Goal: Information Seeking & Learning: Learn about a topic

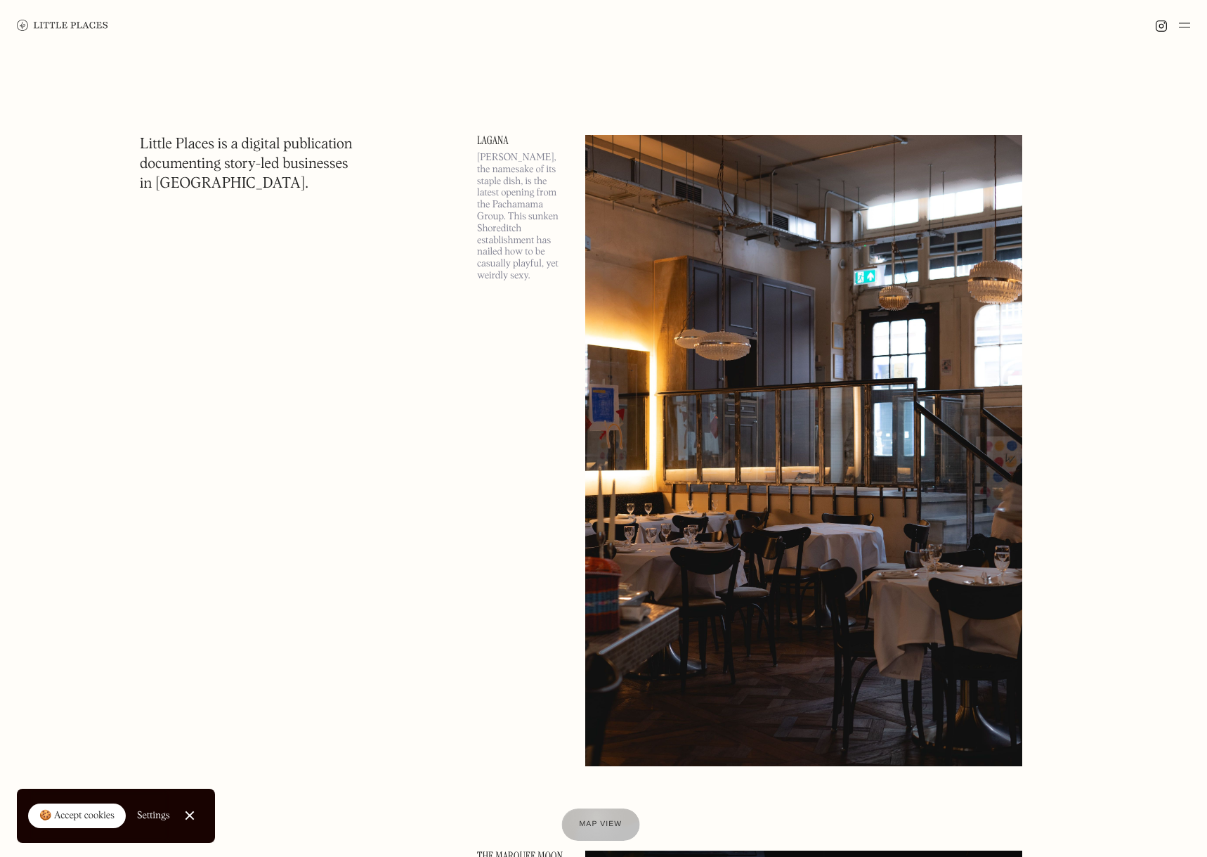
click at [595, 816] on div at bounding box center [600, 824] width 78 height 32
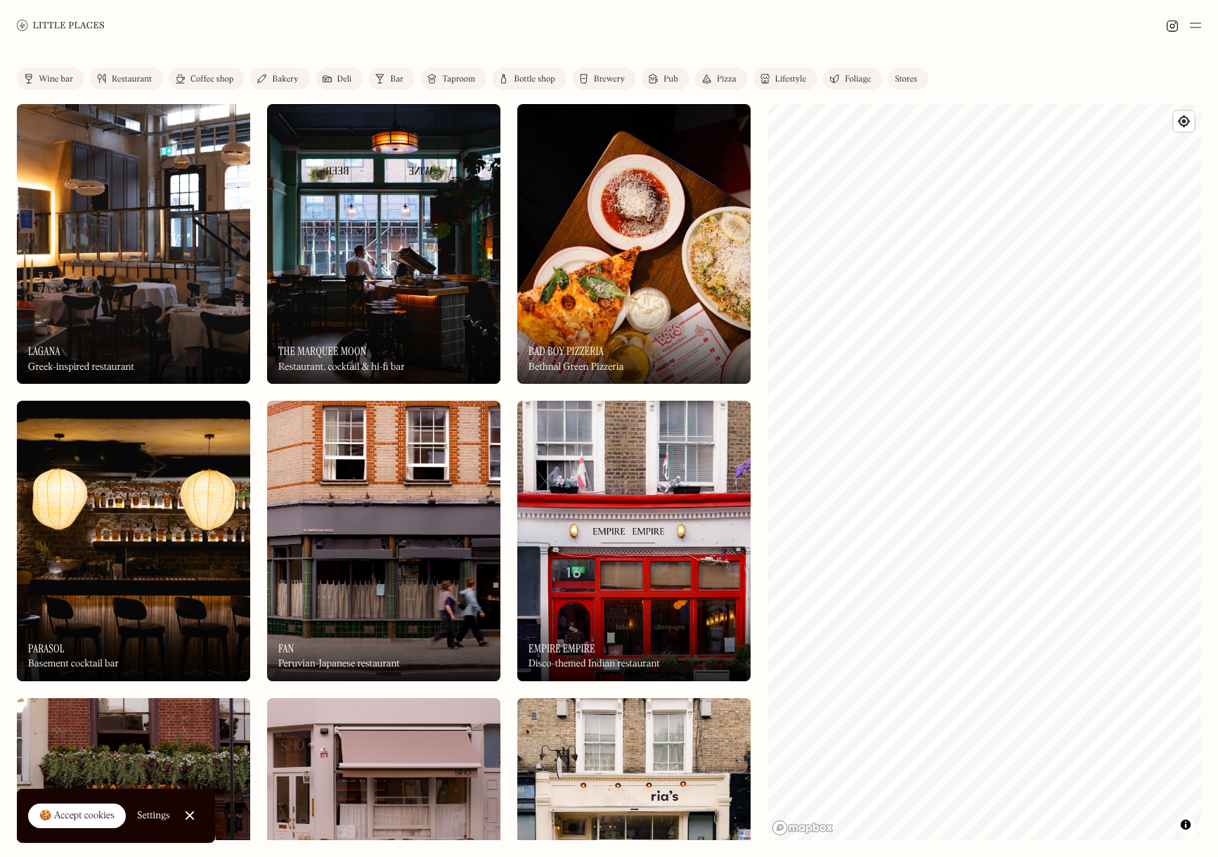
click at [115, 74] on link "Restaurant" at bounding box center [126, 78] width 73 height 22
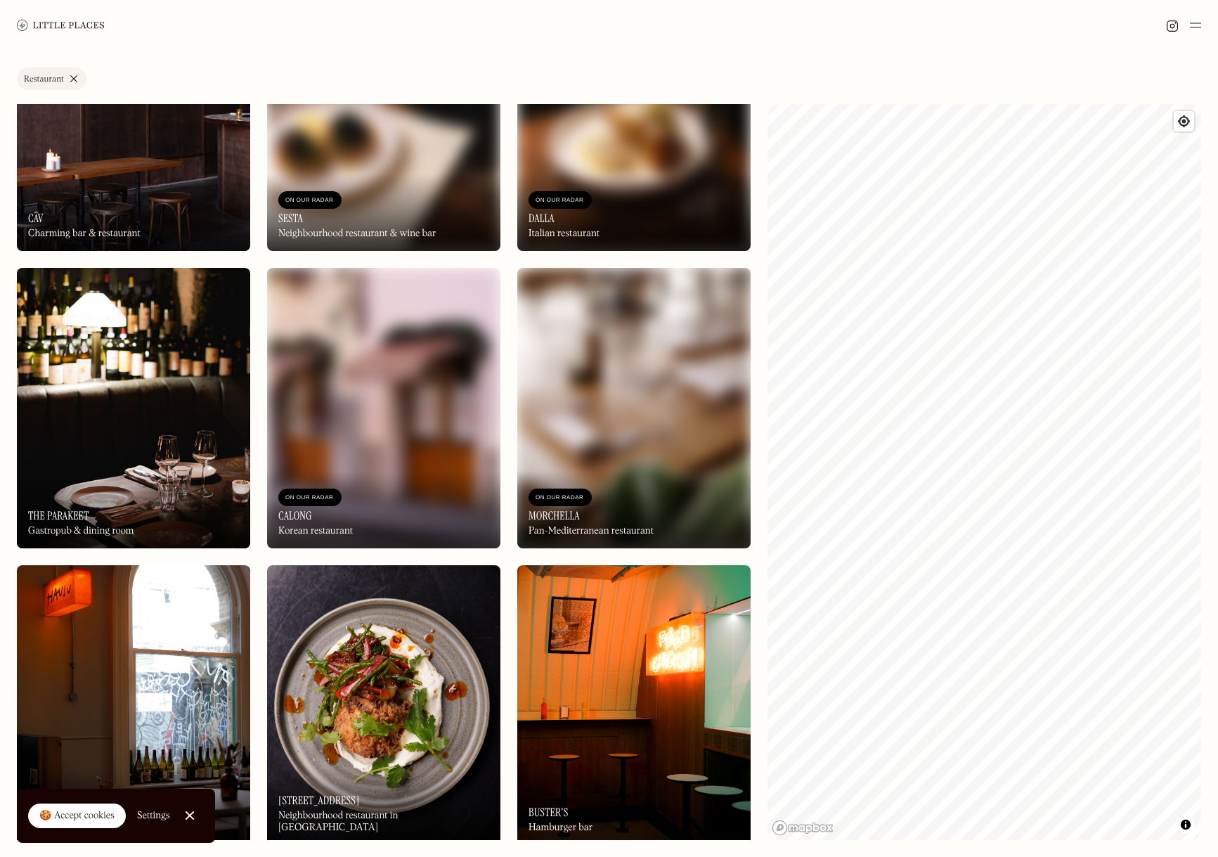
scroll to position [2075, 0]
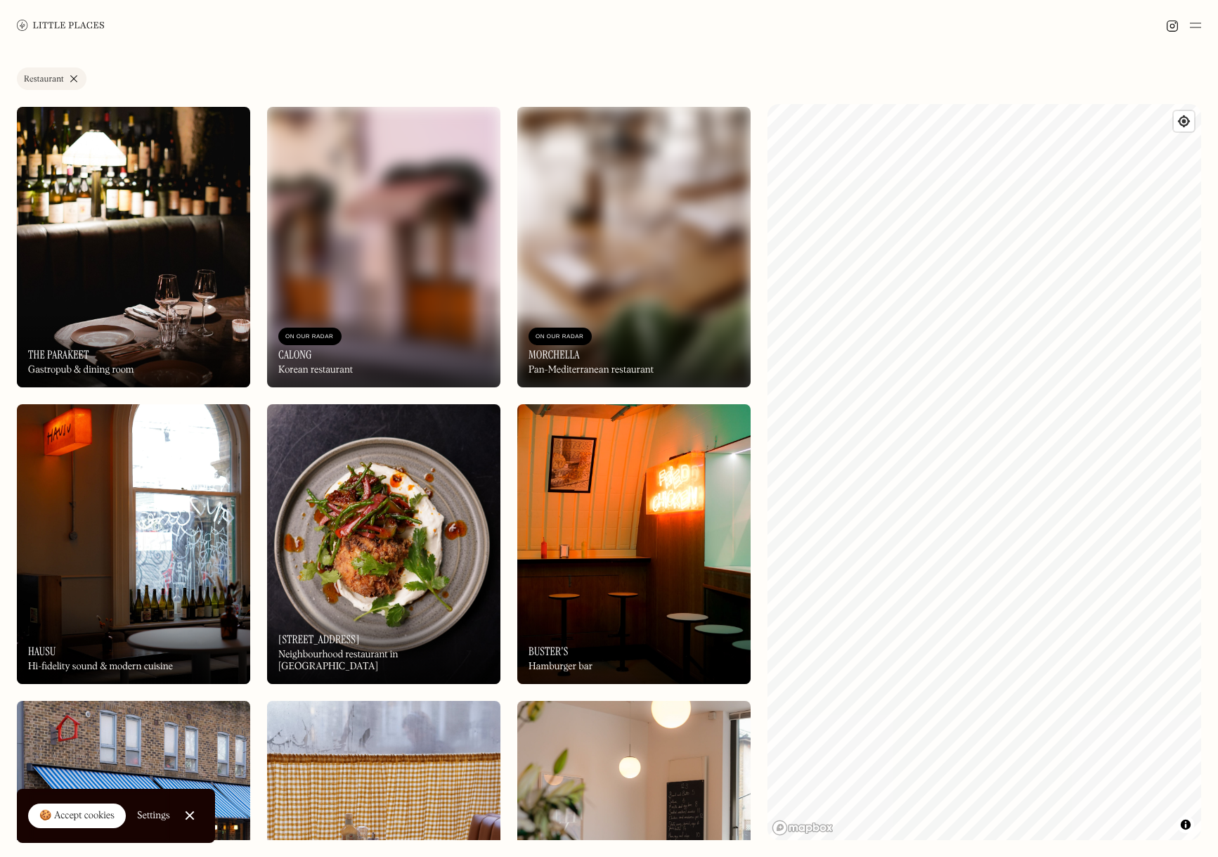
click at [564, 637] on div "On Our Radar Buster's Hamburger bar" at bounding box center [633, 644] width 233 height 77
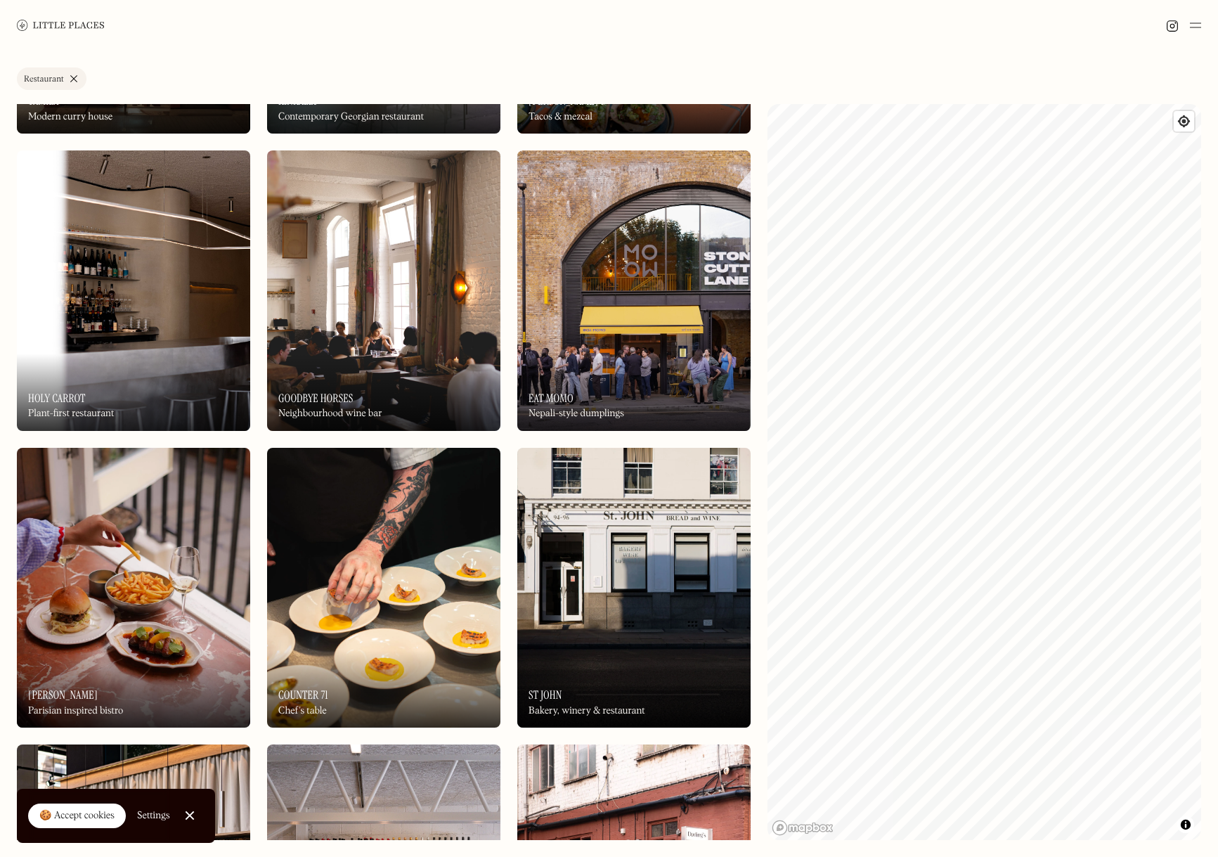
scroll to position [3517, 0]
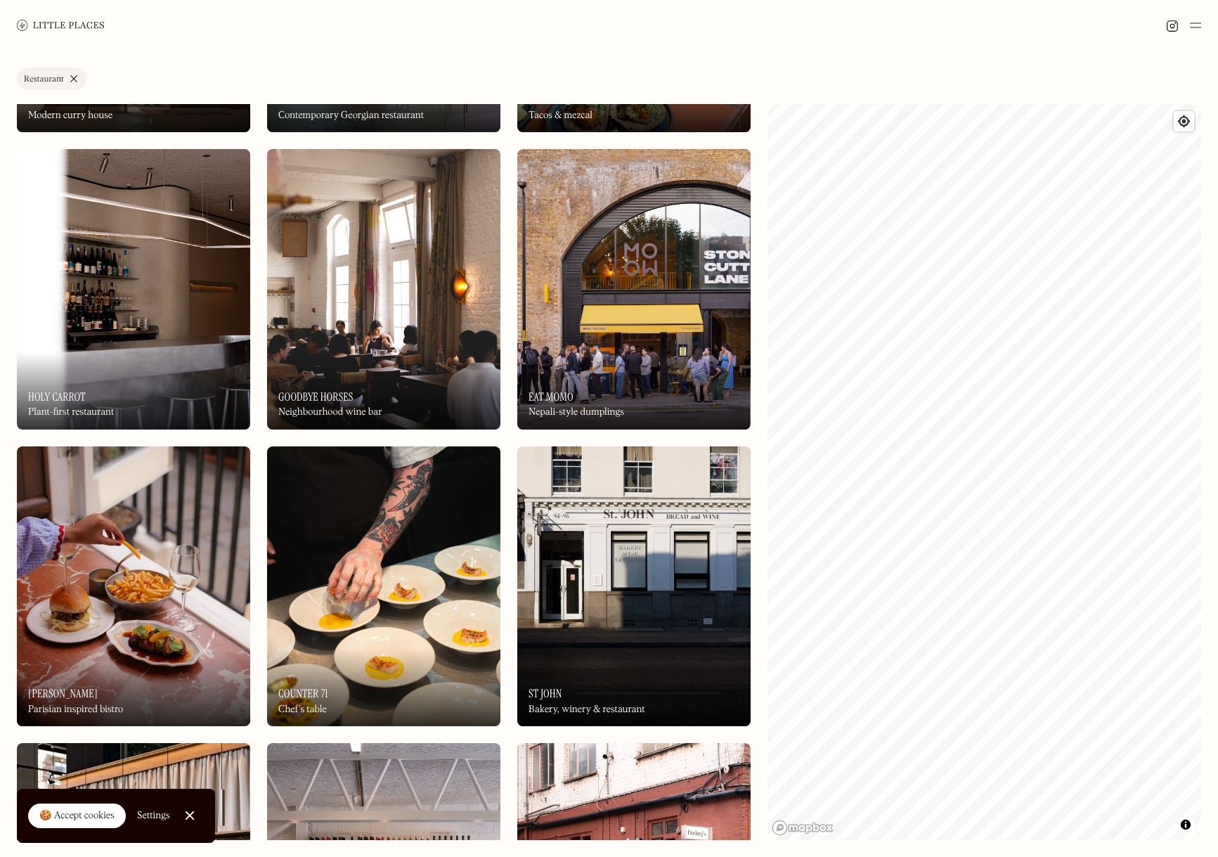
click at [606, 568] on img at bounding box center [633, 586] width 233 height 280
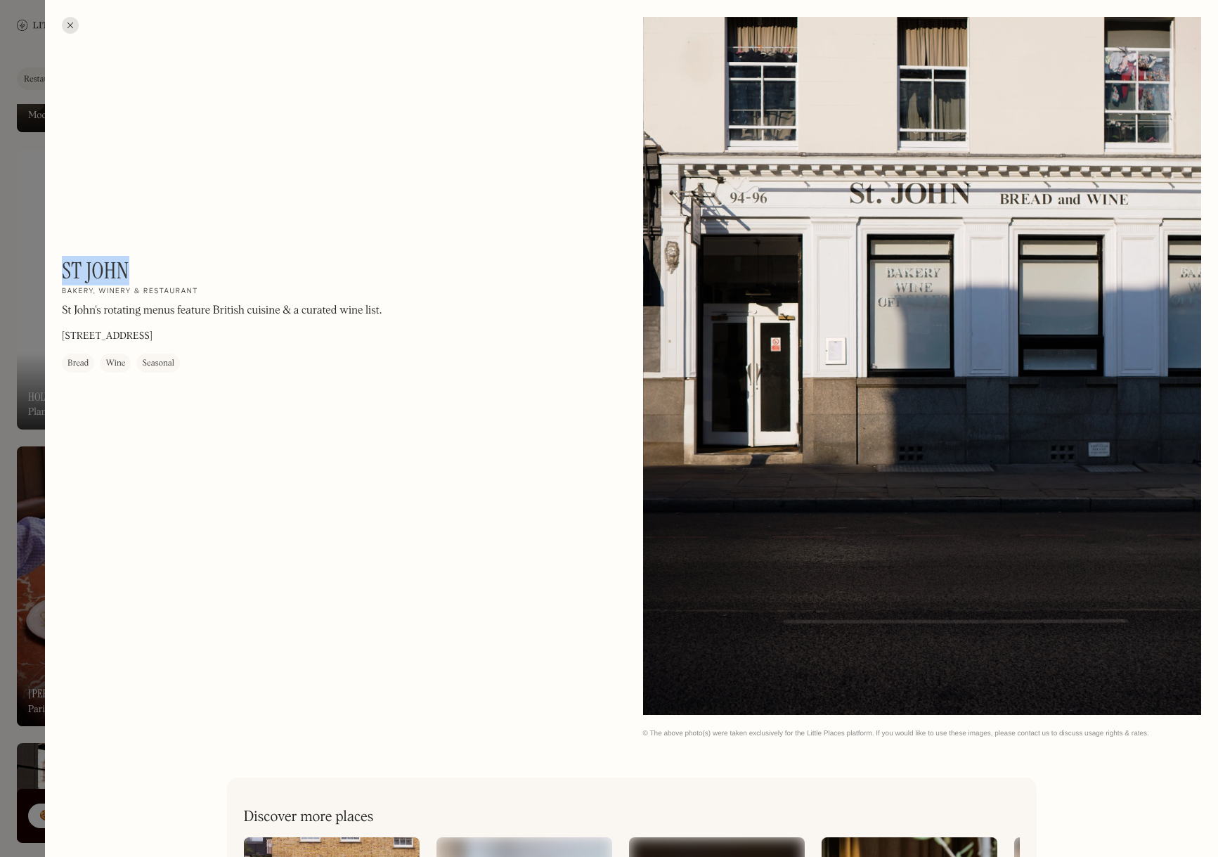
drag, startPoint x: 135, startPoint y: 272, endPoint x: 64, endPoint y: 270, distance: 71.0
click at [64, 270] on div "St John On Our Radar Bakery, winery & restaurant St John's rotating menus featu…" at bounding box center [251, 314] width 379 height 115
copy h1 "St John"
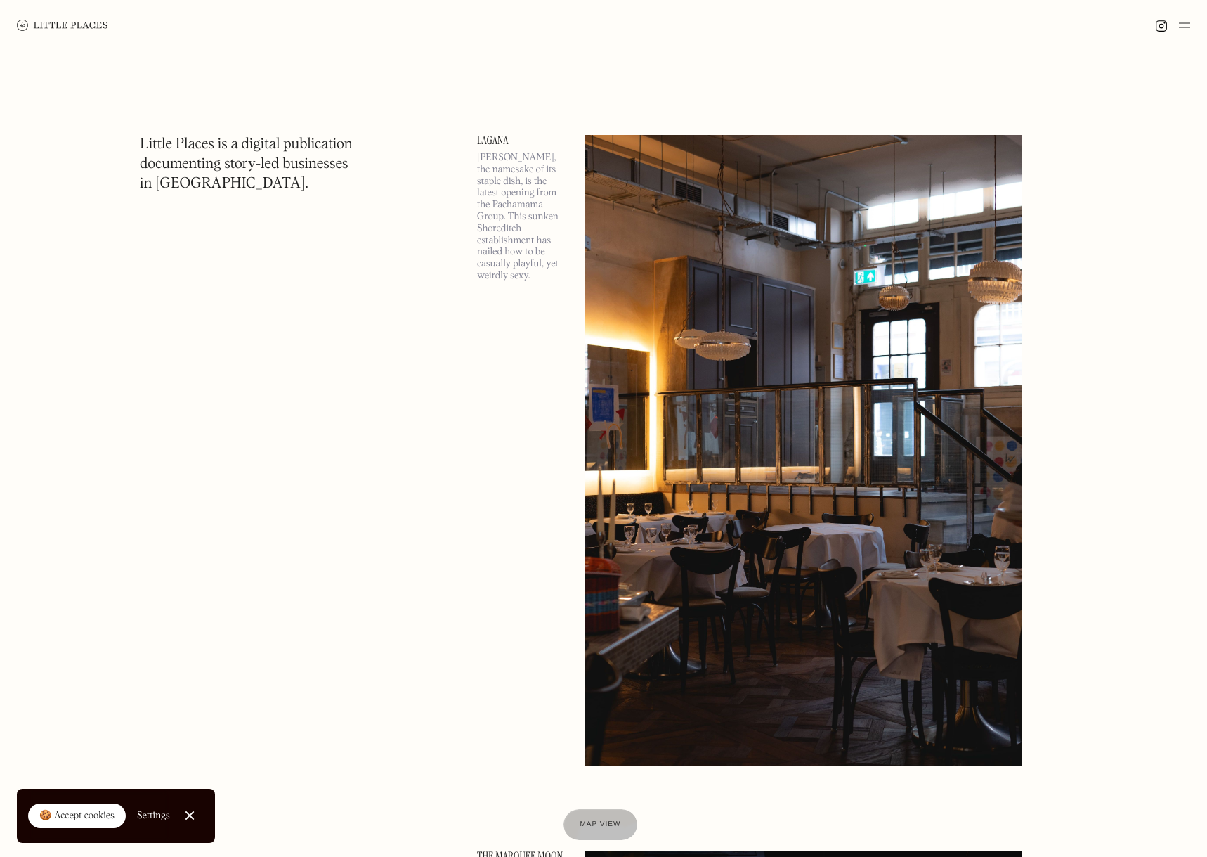
click at [1179, 30] on img at bounding box center [1184, 25] width 11 height 17
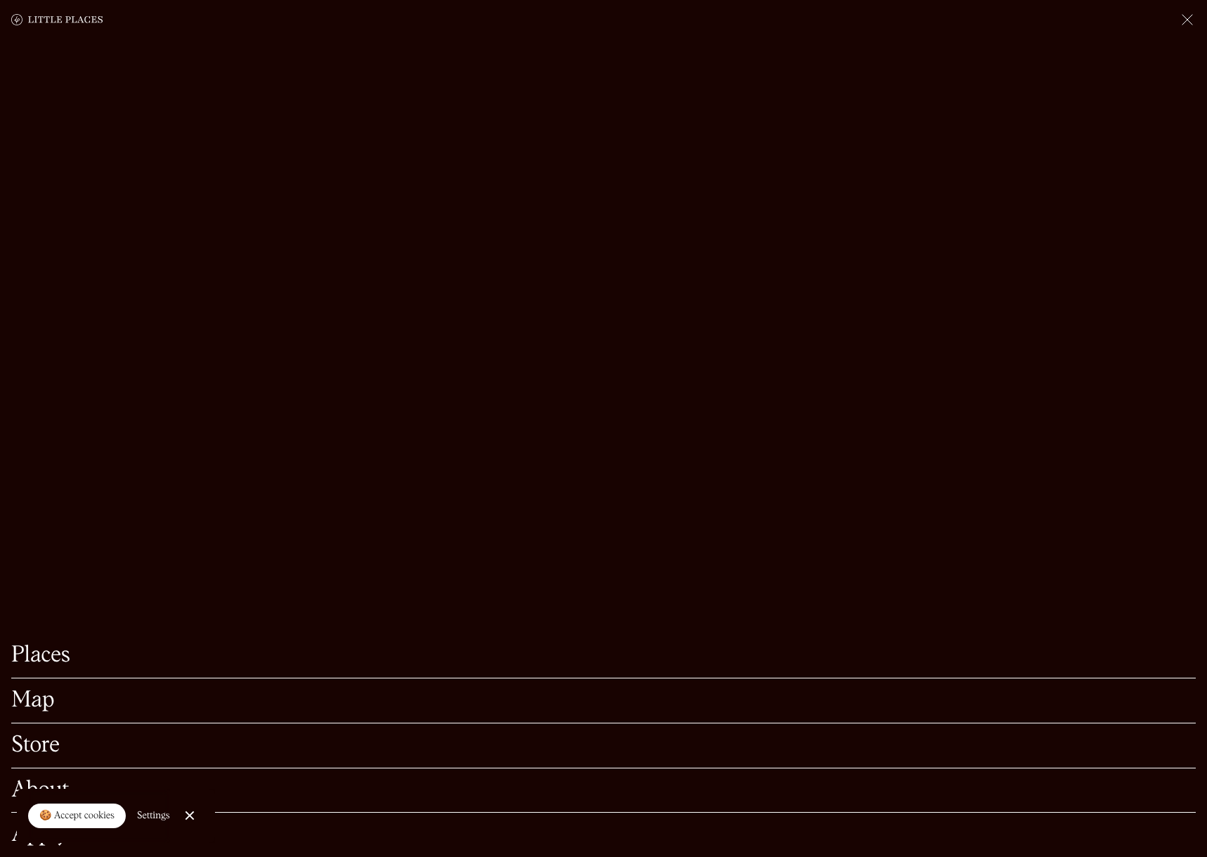
click at [56, 644] on link "Places" at bounding box center [603, 655] width 1185 height 22
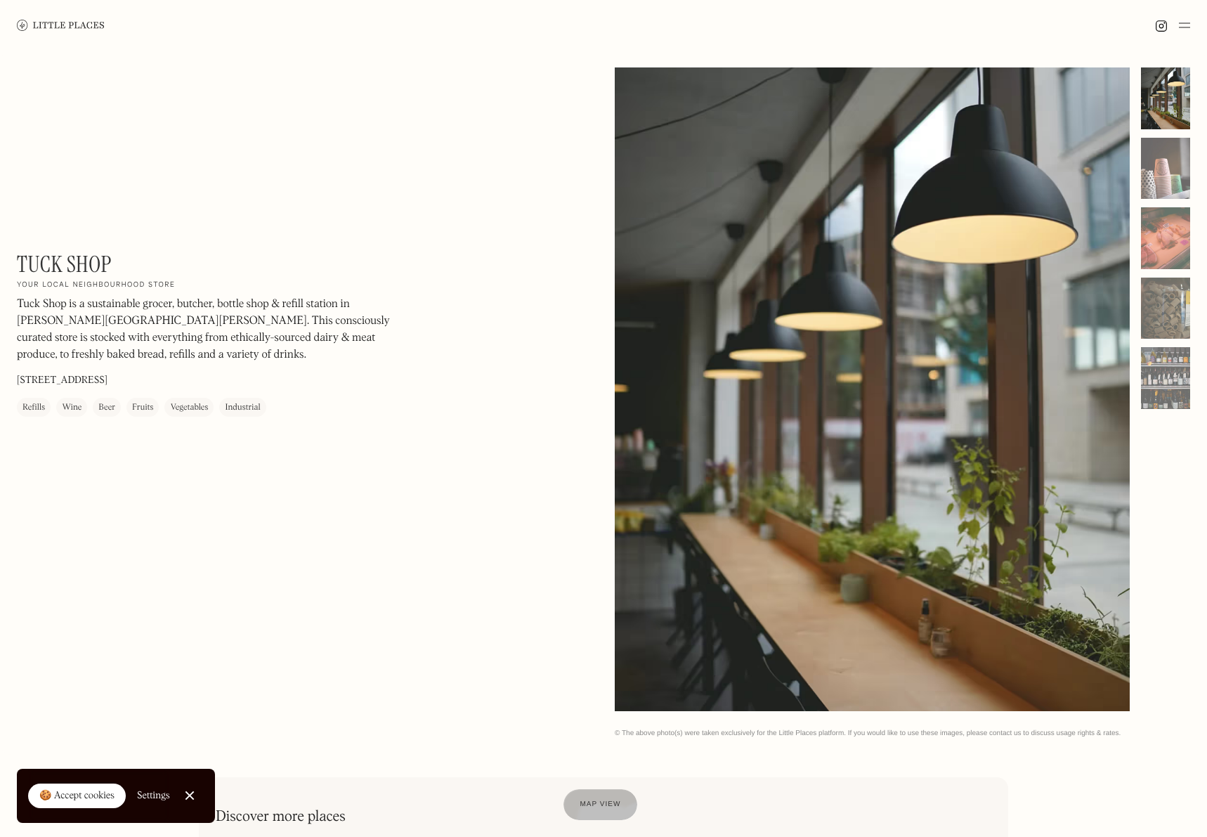
scroll to position [-8, 0]
